Goal: Information Seeking & Learning: Learn about a topic

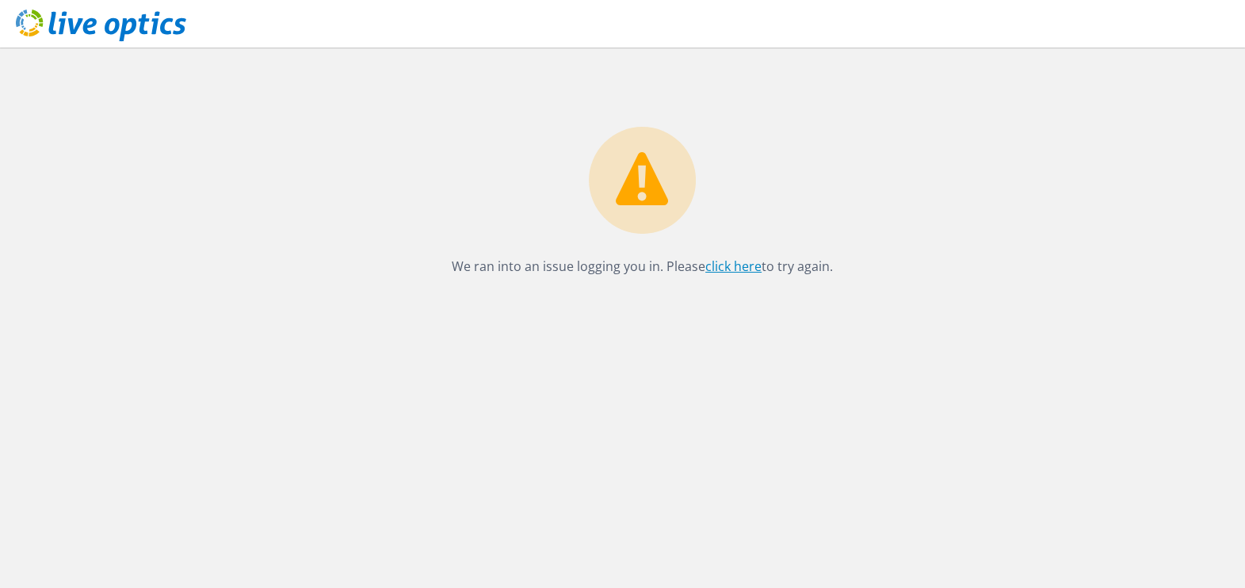
click at [719, 267] on link "click here" at bounding box center [733, 266] width 56 height 17
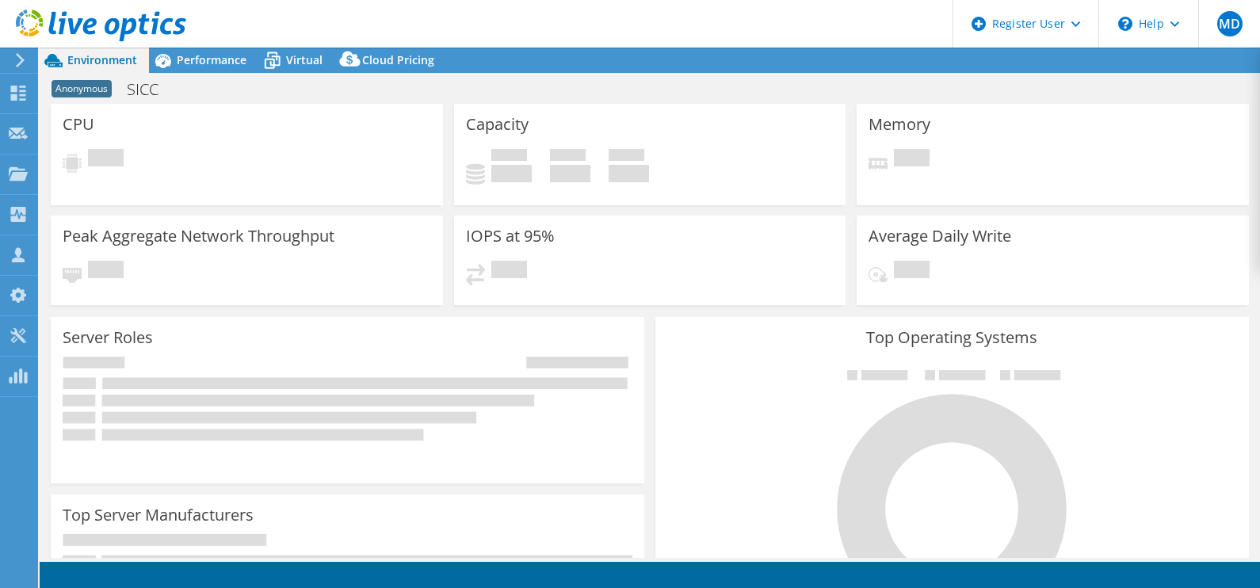
select select "EULondon"
select select "USD"
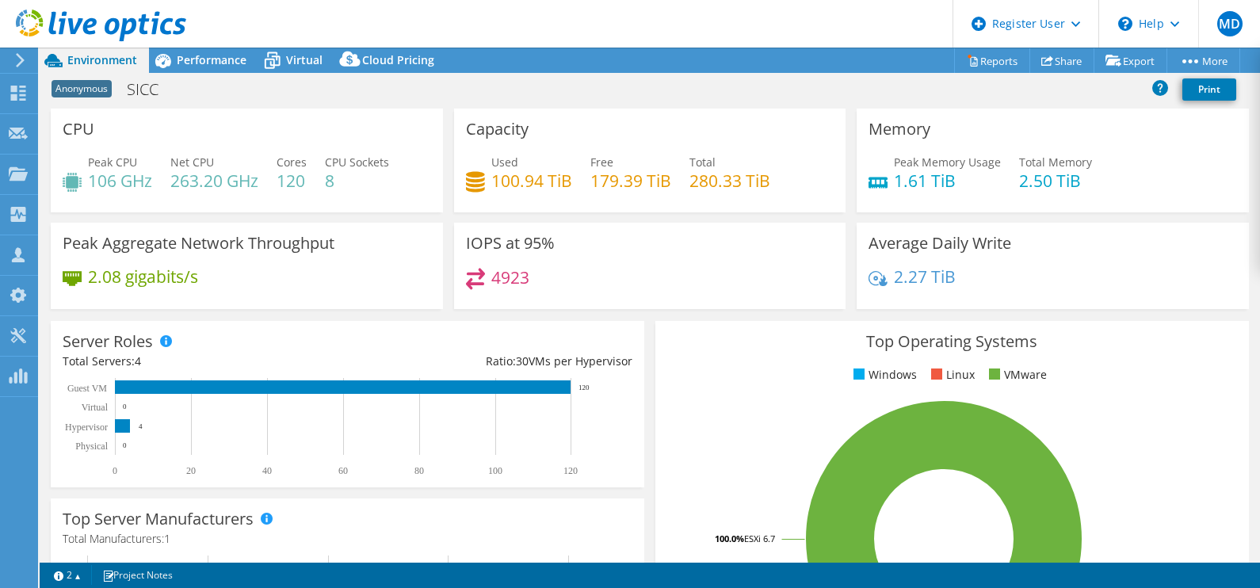
click at [593, 412] on rect at bounding box center [340, 427] width 554 height 99
click at [151, 333] on h3 "Server Roles" at bounding box center [108, 341] width 90 height 17
click at [208, 71] on div "Performance" at bounding box center [203, 60] width 109 height 25
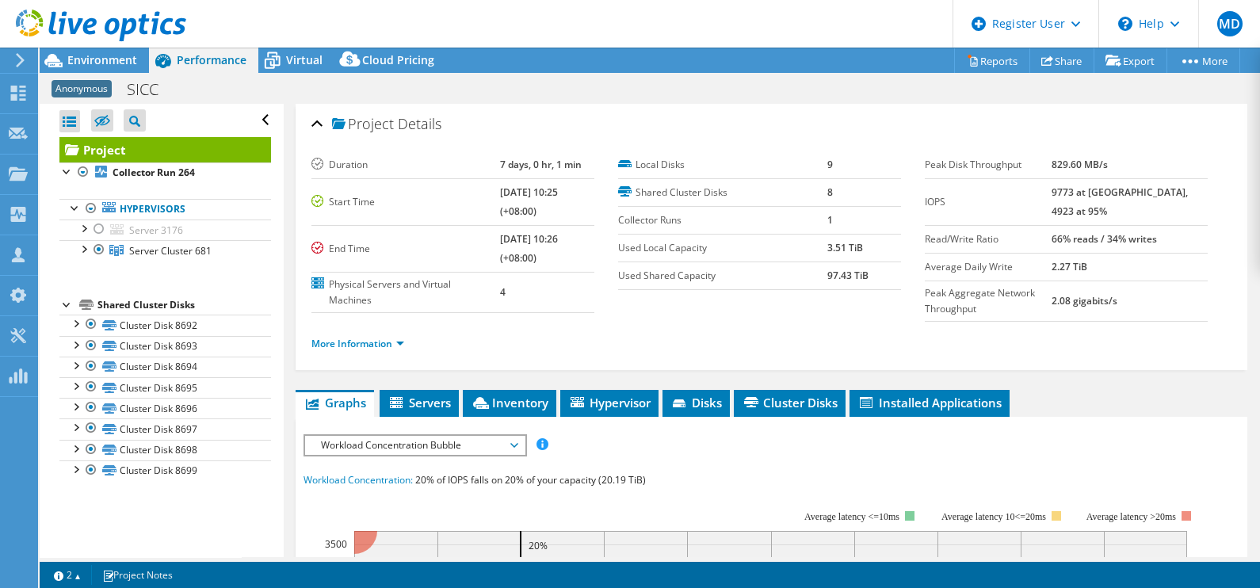
scroll to position [98, 0]
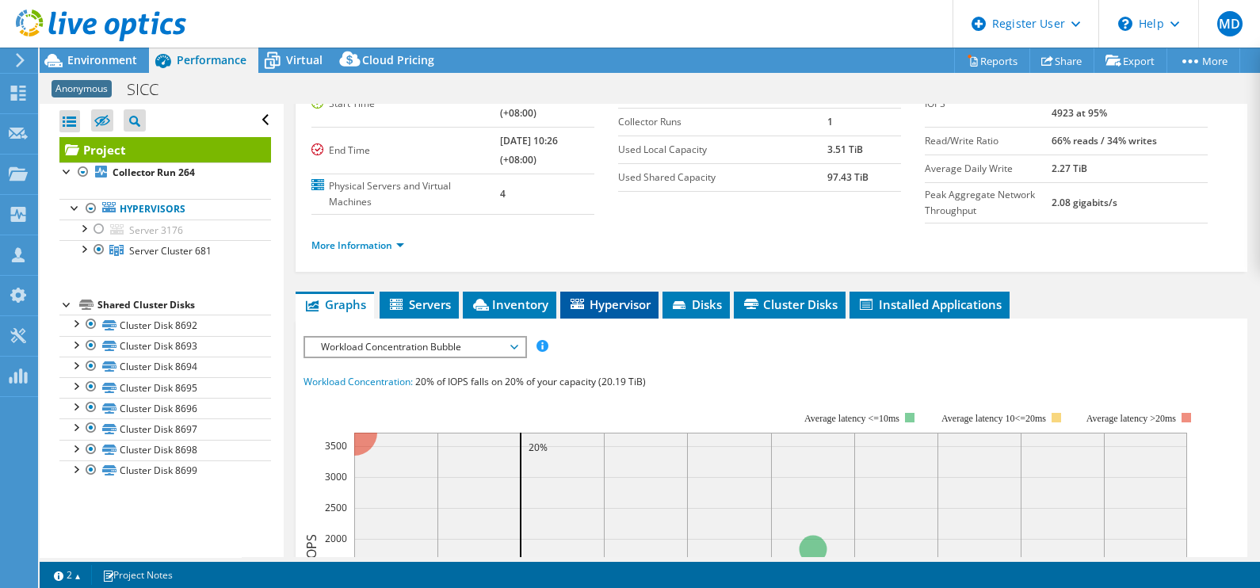
click at [640, 300] on span "Hypervisor" at bounding box center [609, 304] width 82 height 16
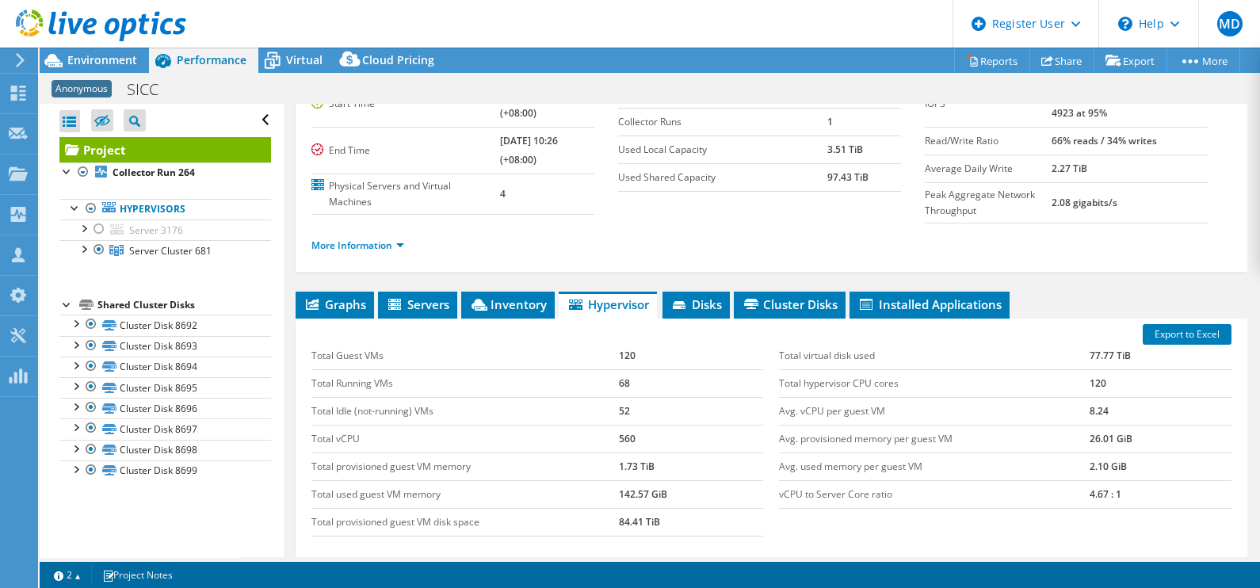
scroll to position [197, 0]
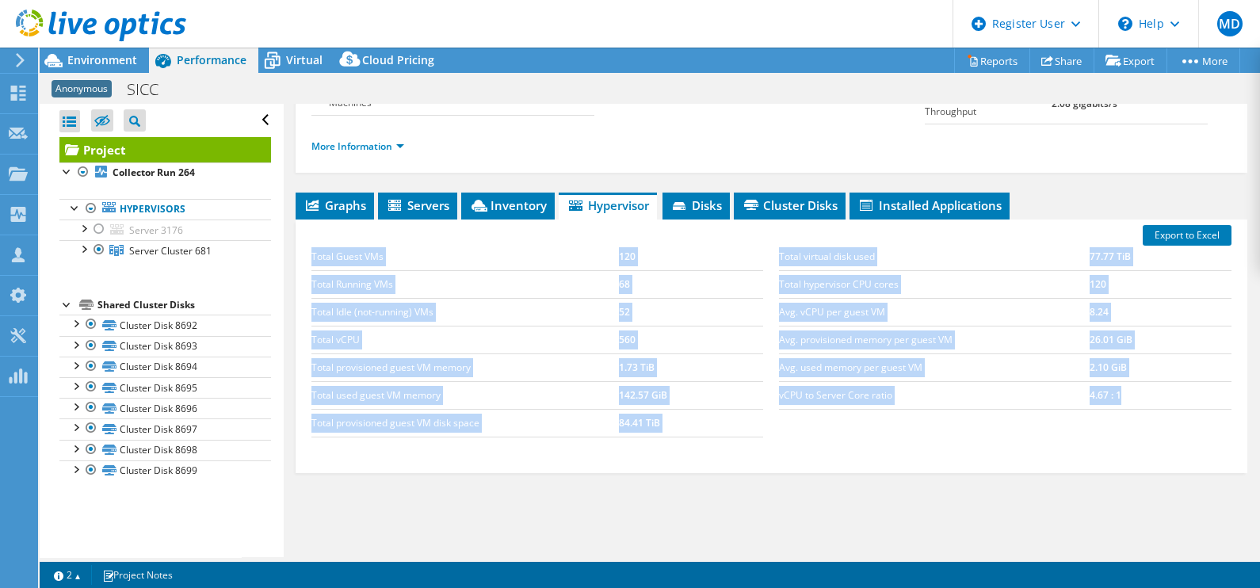
drag, startPoint x: 305, startPoint y: 252, endPoint x: 1132, endPoint y: 441, distance: 847.7
click at [1132, 441] on div "Total Guest VMs 120 Total Running VMs 68 Total Idle (not-running) VMs 52 Total …" at bounding box center [771, 340] width 936 height 226
copy div "Total Guest VMs 120 Total Running VMs 68 Total Idle (not-running) VMs 52 Total …"
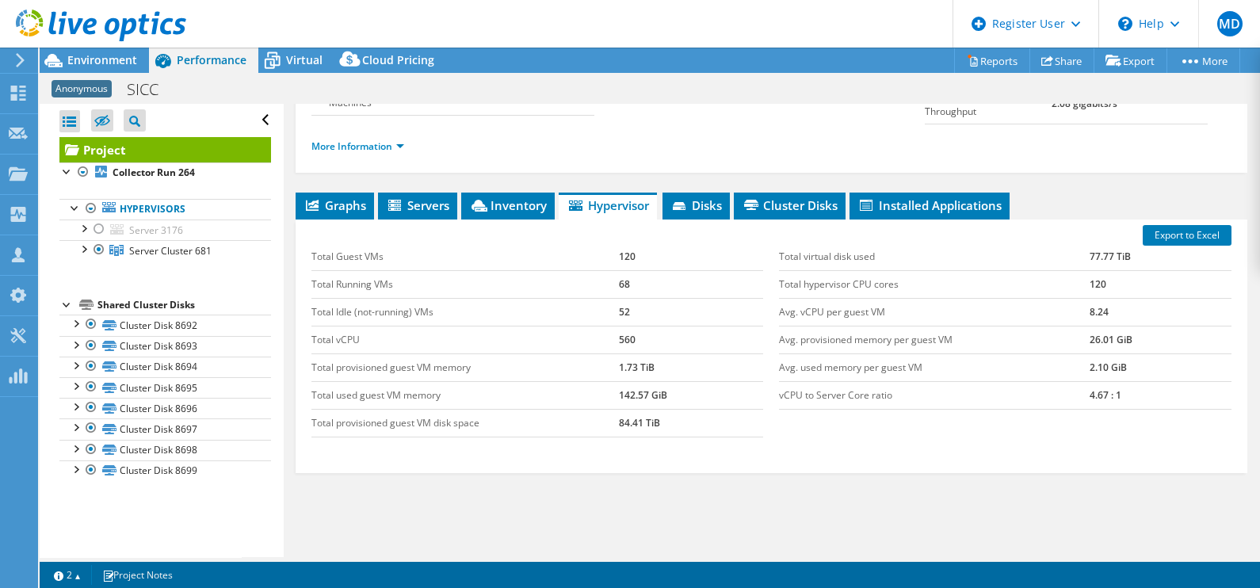
click at [750, 104] on section "Duration 7 days, 0 hr, 1 min Start Time [DATE] 10:25 (+08:00) End Time [DATE] 1…" at bounding box center [617, 35] width 613 height 162
